Goal: Transaction & Acquisition: Purchase product/service

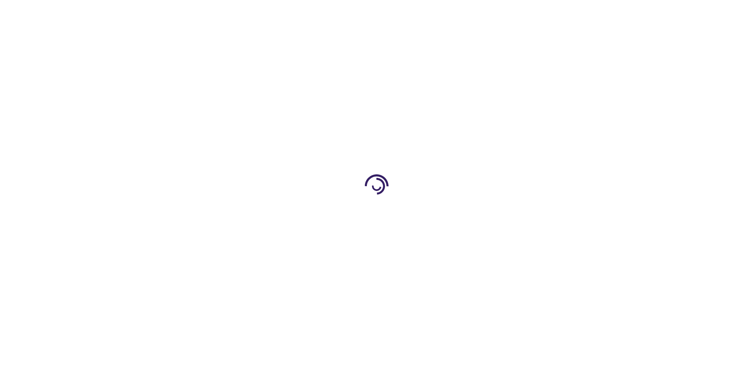
click at [498, 12] on link "Log In" at bounding box center [496, 12] width 15 height 6
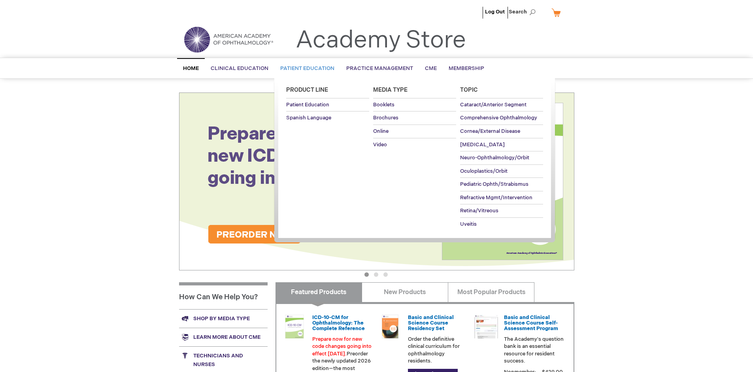
click at [305, 68] on span "Patient Education" at bounding box center [307, 68] width 54 height 6
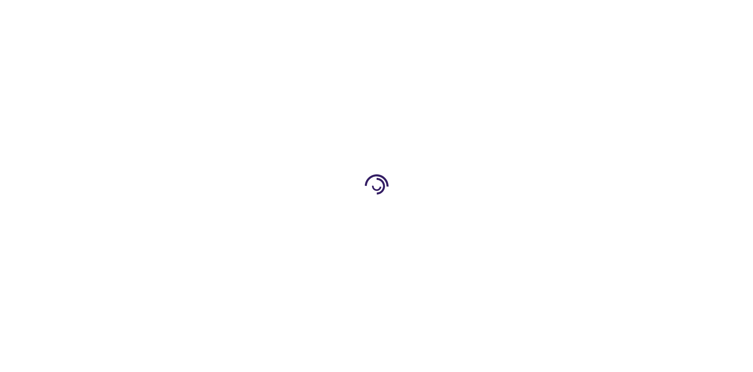
click at [498, 213] on span "Add to Cart" at bounding box center [494, 214] width 32 height 8
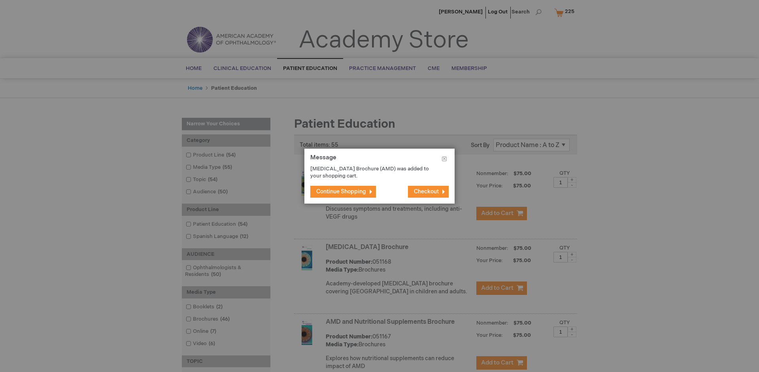
click at [341, 191] on span "Continue Shopping" at bounding box center [341, 191] width 50 height 7
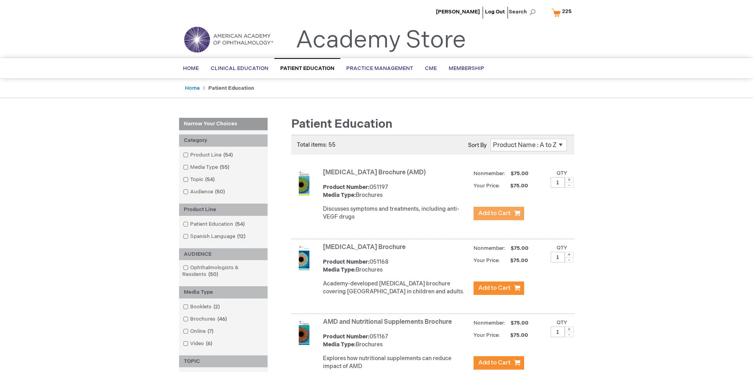
click at [389, 326] on link "AMD and Nutritional Supplements Brochure" at bounding box center [387, 322] width 129 height 8
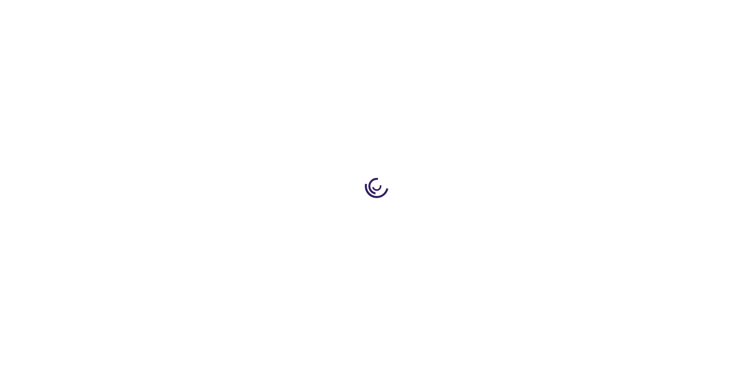
type input "1"
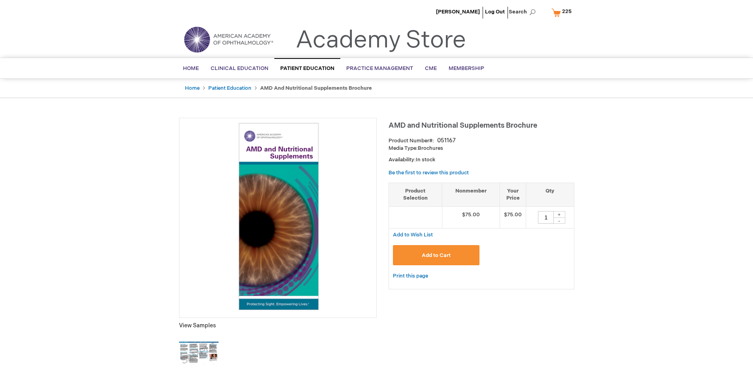
click at [436, 255] on span "Add to Cart" at bounding box center [436, 255] width 29 height 6
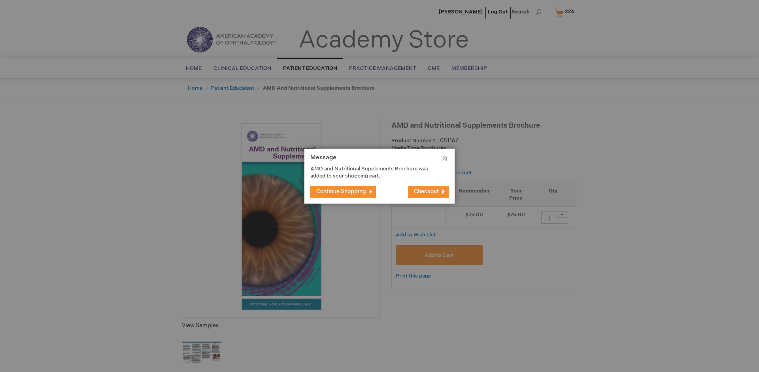
click at [341, 191] on span "Continue Shopping" at bounding box center [341, 191] width 50 height 7
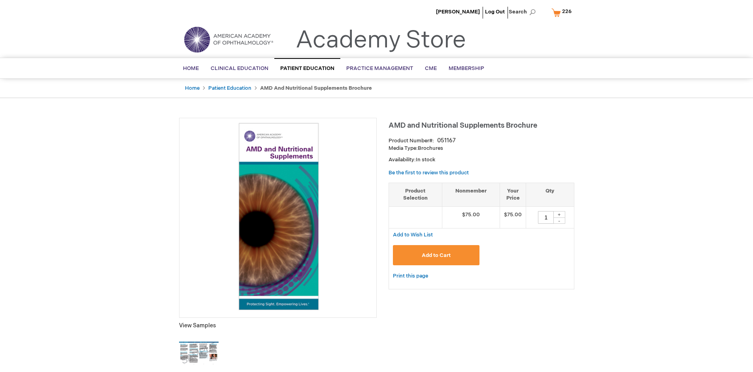
click at [563, 12] on span "226" at bounding box center [566, 11] width 9 height 6
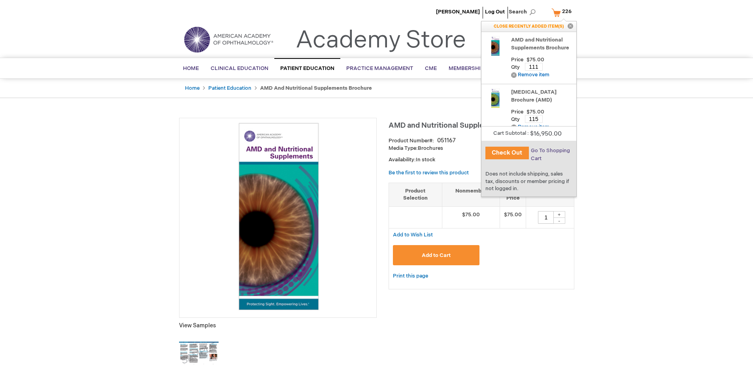
click at [549, 151] on span "Go To Shopping Cart" at bounding box center [550, 154] width 39 height 14
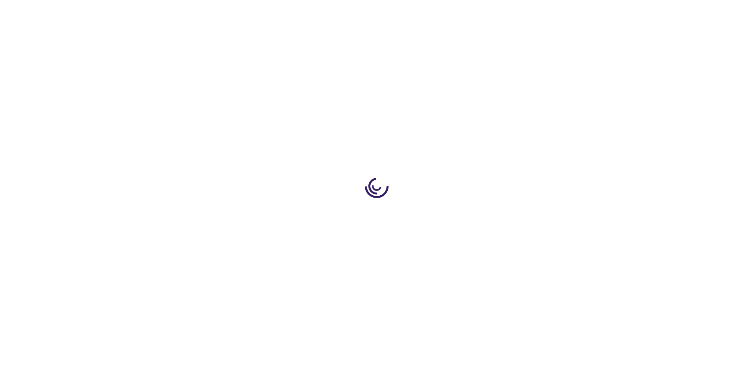
select select "US"
select select "41"
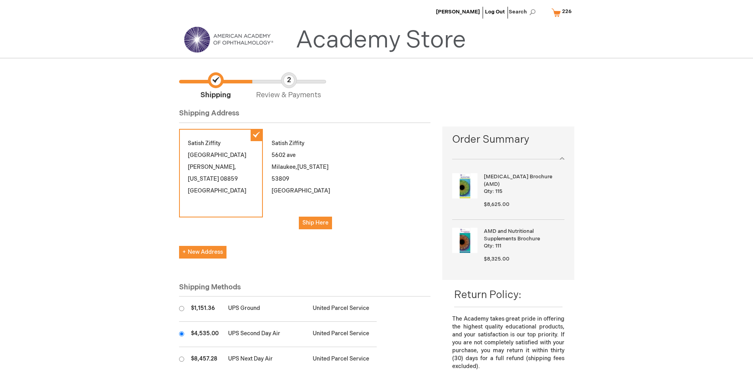
click at [181, 334] on input "radio" at bounding box center [181, 333] width 5 height 5
